Goal: Find specific page/section: Find specific page/section

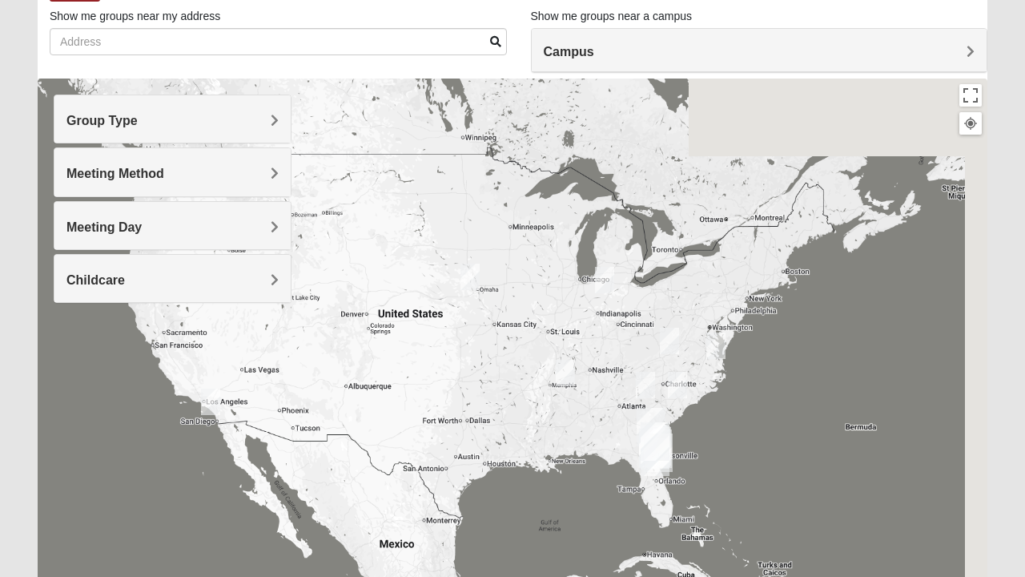
scroll to position [104, 0]
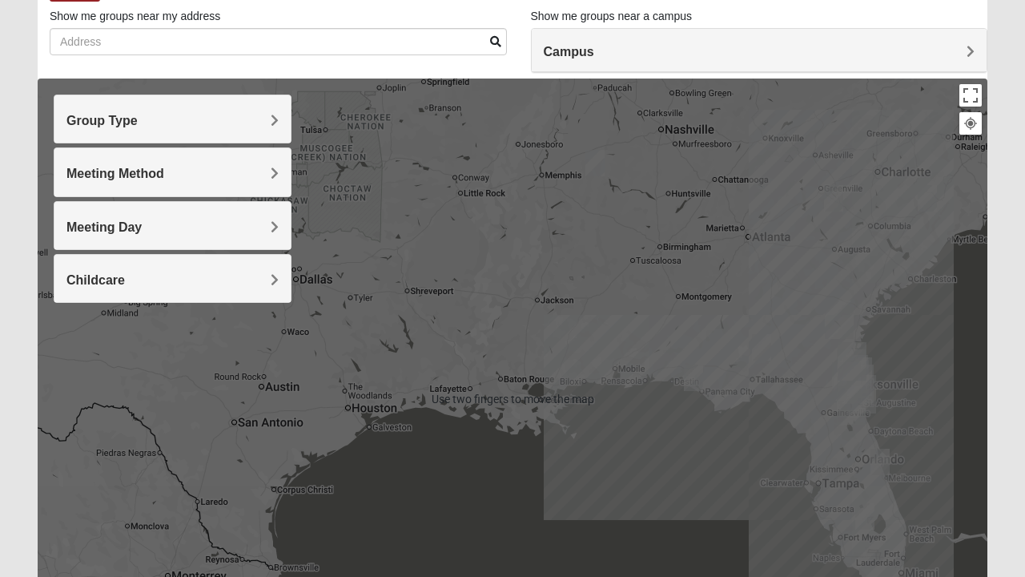
click at [587, 422] on div at bounding box center [513, 398] width 950 height 641
click at [509, 405] on div at bounding box center [513, 398] width 950 height 641
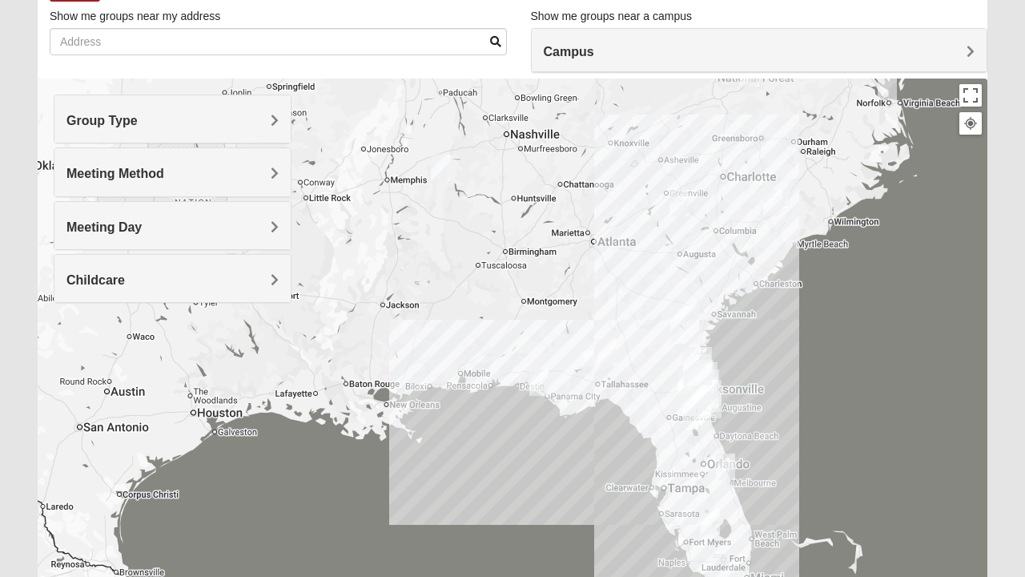
click at [509, 405] on div at bounding box center [513, 398] width 950 height 641
click at [529, 390] on div at bounding box center [513, 398] width 950 height 641
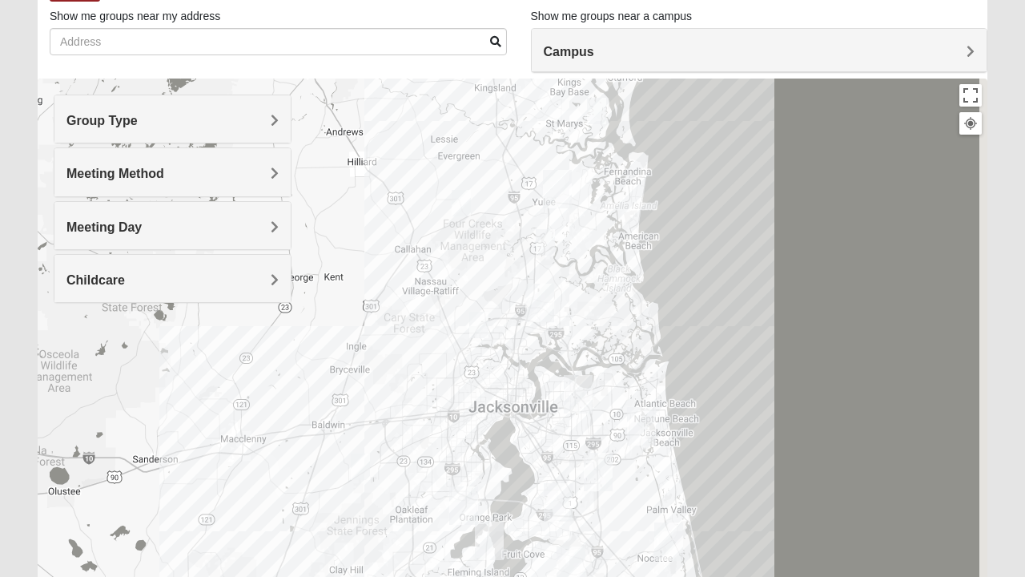
click at [351, 473] on img "Mixed Corwin 32221" at bounding box center [360, 466] width 32 height 39
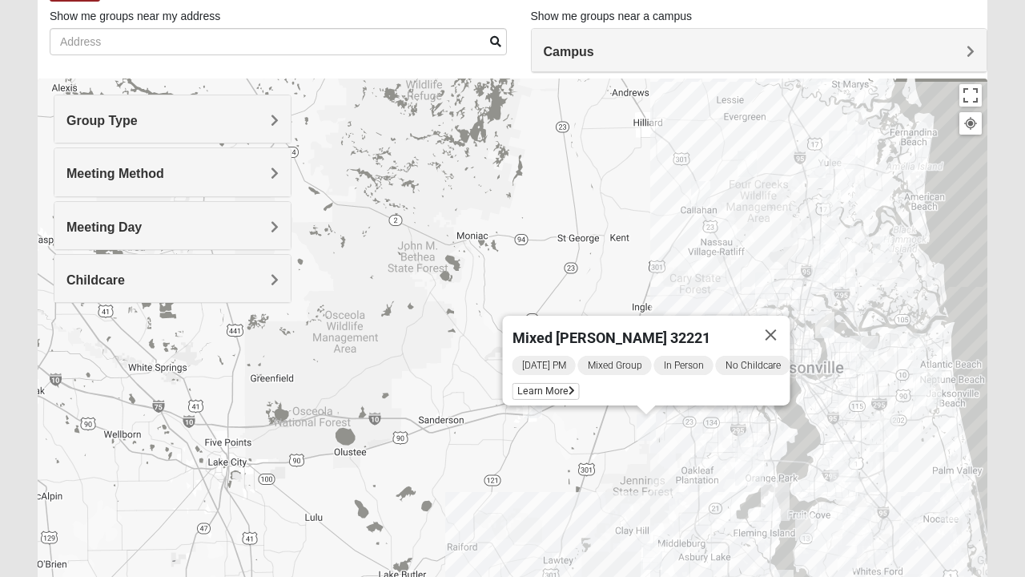
click at [885, 243] on img "Womens Mckenzie 32226" at bounding box center [883, 249] width 32 height 39
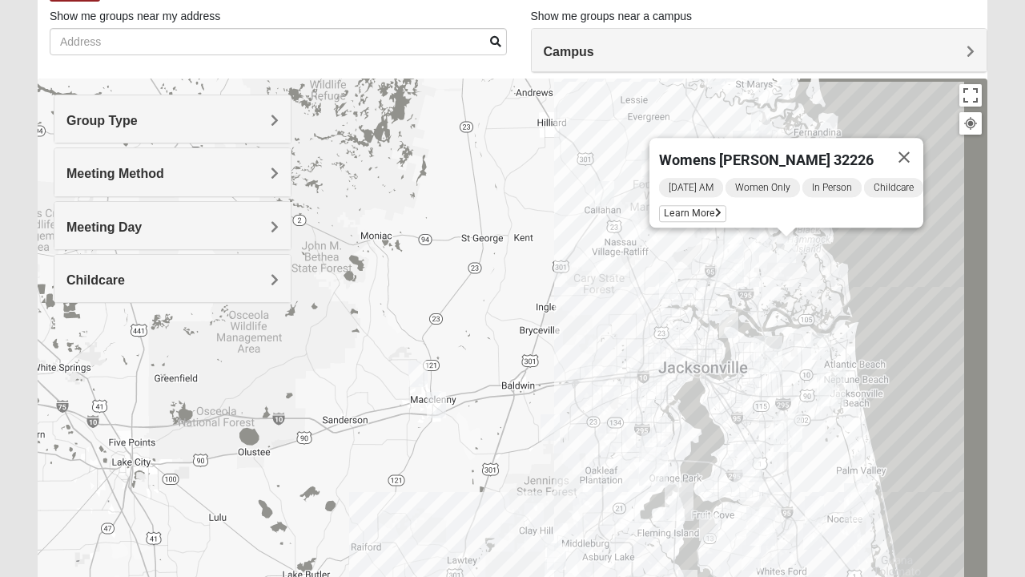
click at [822, 343] on img "Mens Fuller 32225" at bounding box center [821, 346] width 32 height 39
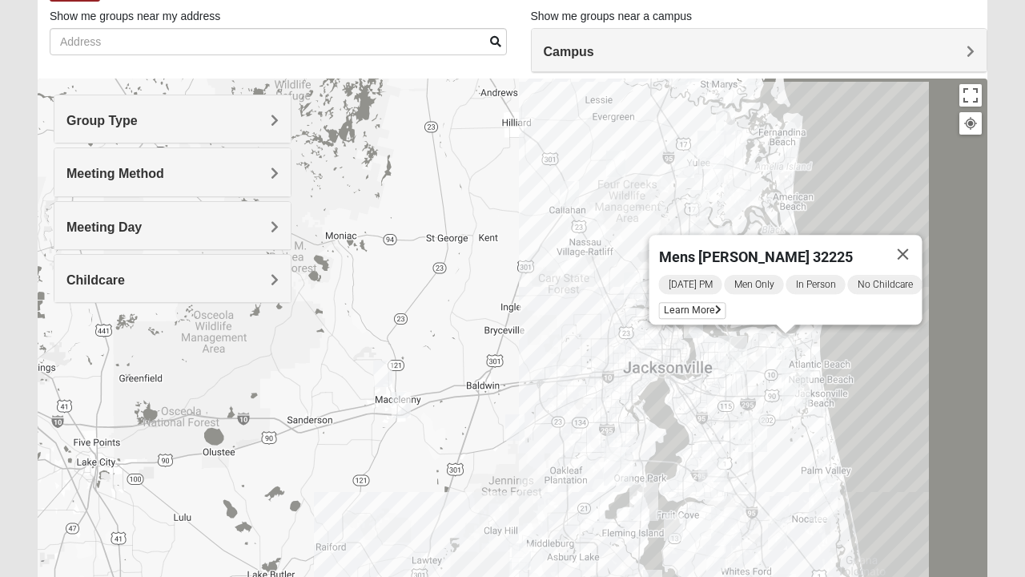
click at [795, 386] on img "San Pablo" at bounding box center [796, 386] width 42 height 51
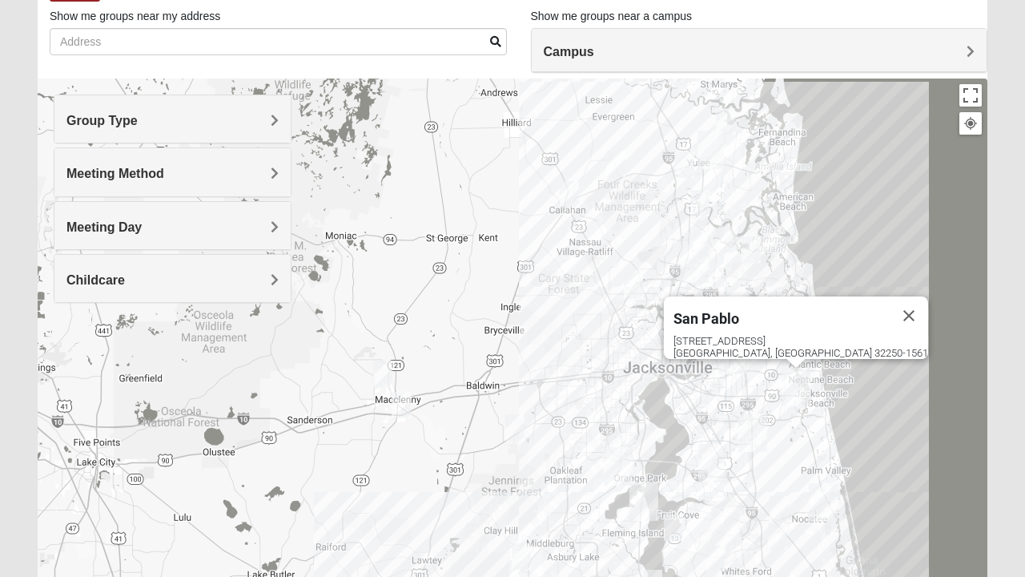
click at [736, 364] on img "Arlington" at bounding box center [733, 354] width 42 height 51
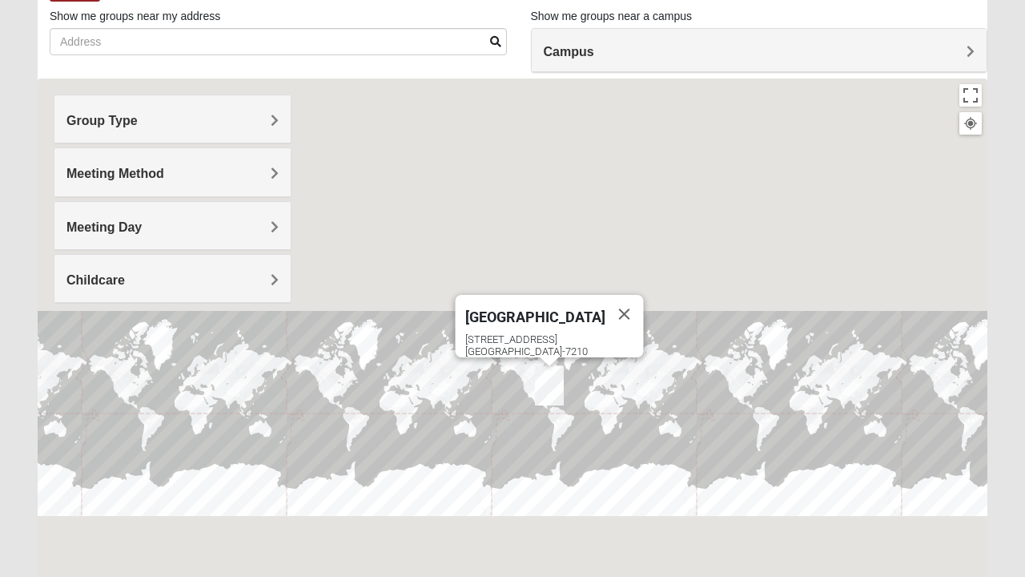
click at [511, 432] on div "Arlington [STREET_ADDRESS]" at bounding box center [513, 398] width 950 height 641
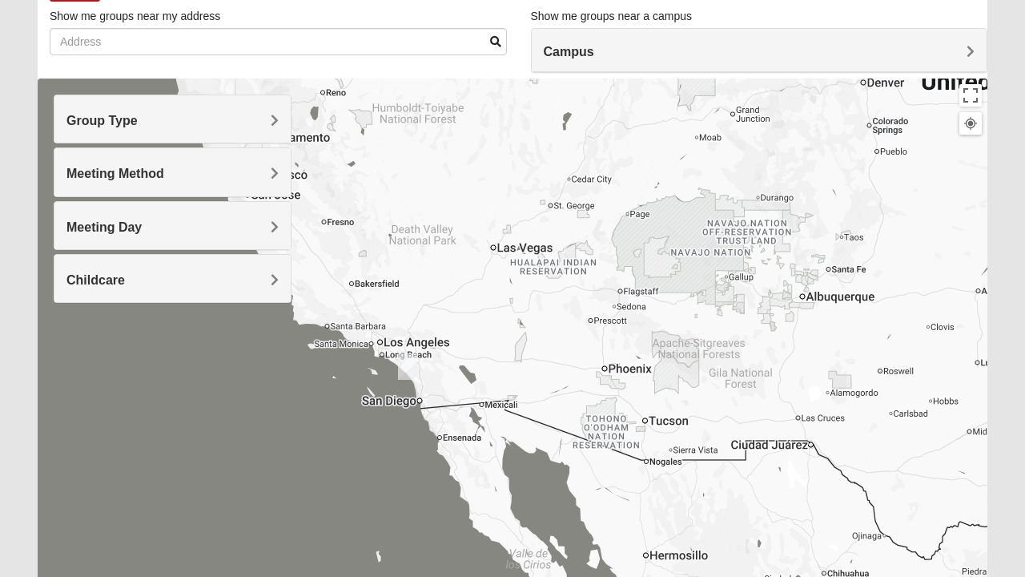
click at [402, 367] on img "Online Mens Brannen 92058" at bounding box center [408, 366] width 32 height 39
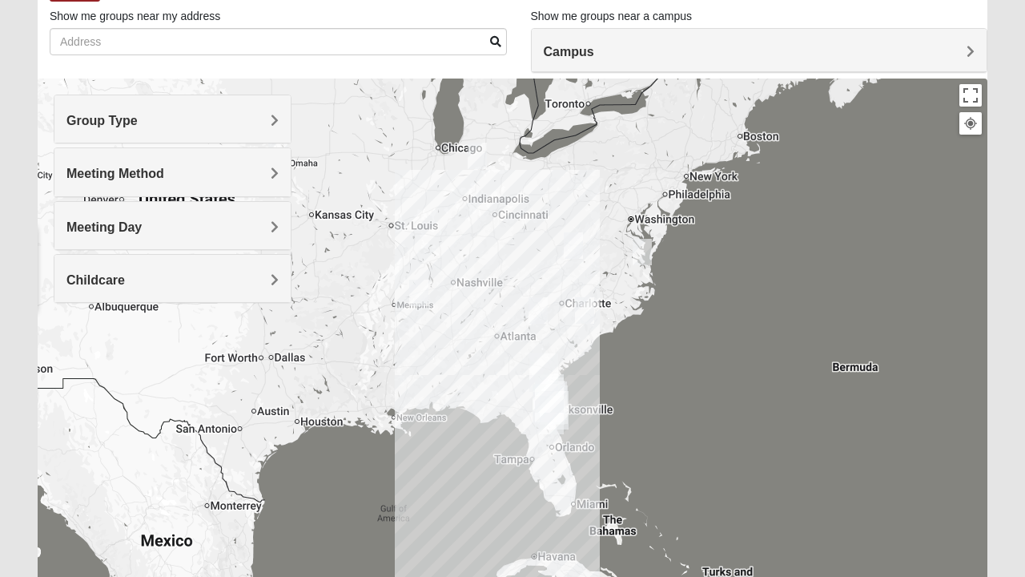
click at [694, 66] on div "Campus" at bounding box center [760, 50] width 456 height 43
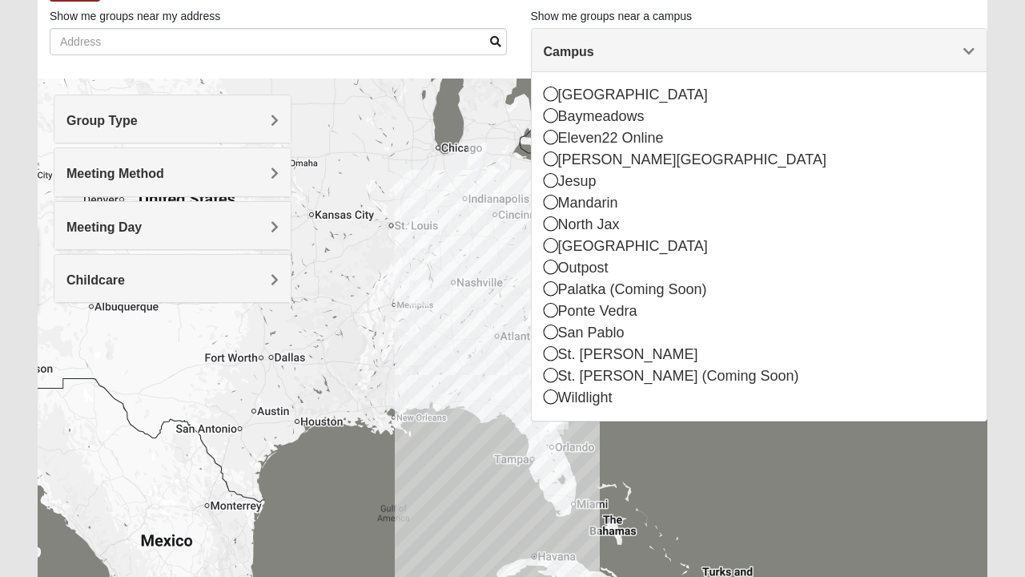
click at [723, 58] on h4 "Campus" at bounding box center [760, 51] width 432 height 15
